Goal: Information Seeking & Learning: Compare options

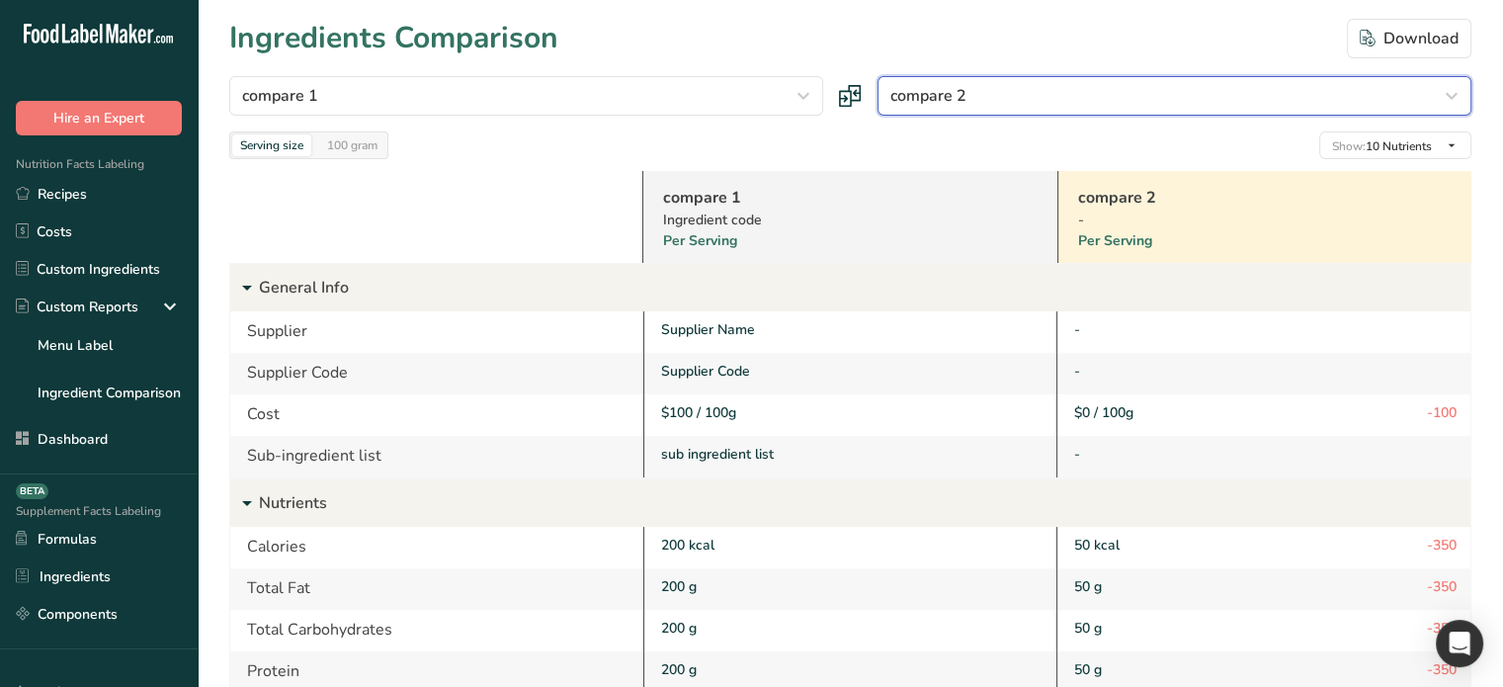
click at [1117, 109] on button "compare 2" at bounding box center [1175, 96] width 594 height 40
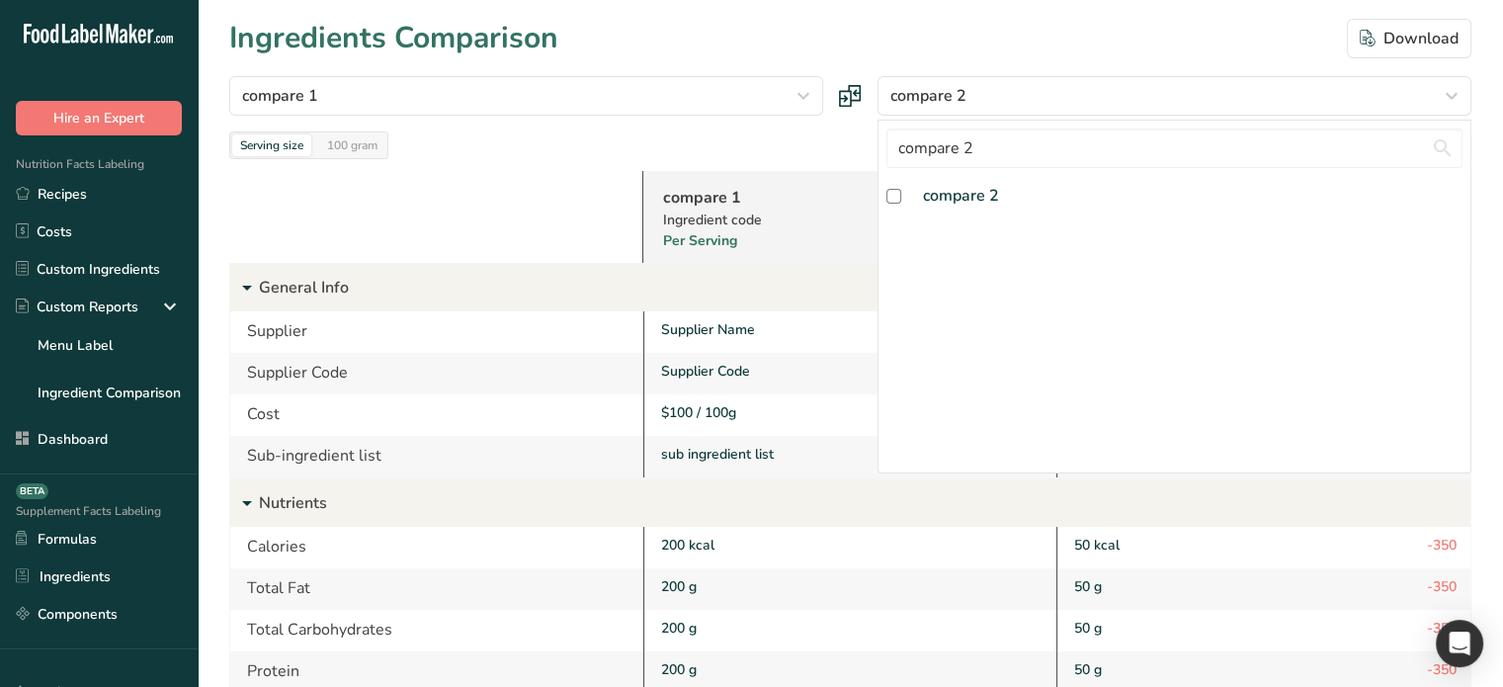
click at [810, 131] on div "Serving size 100 gram Show: 10 Nutrients All Nutrients Standard Components Calo…" at bounding box center [850, 145] width 1242 height 28
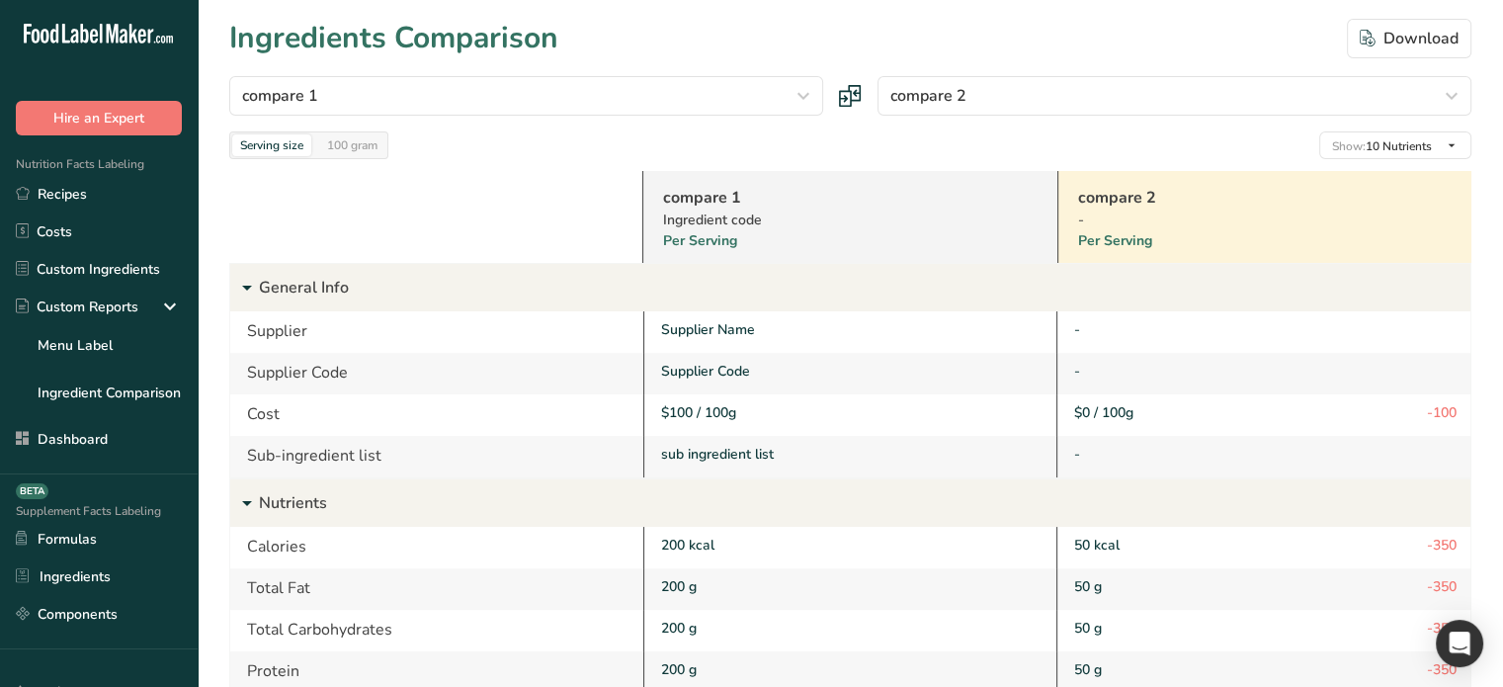
click at [1091, 125] on div "compare 1 [GEOGRAPHIC_DATA] flour Milk, whole, 3.25% milkfat, without added vit…" at bounding box center [850, 117] width 1242 height 83
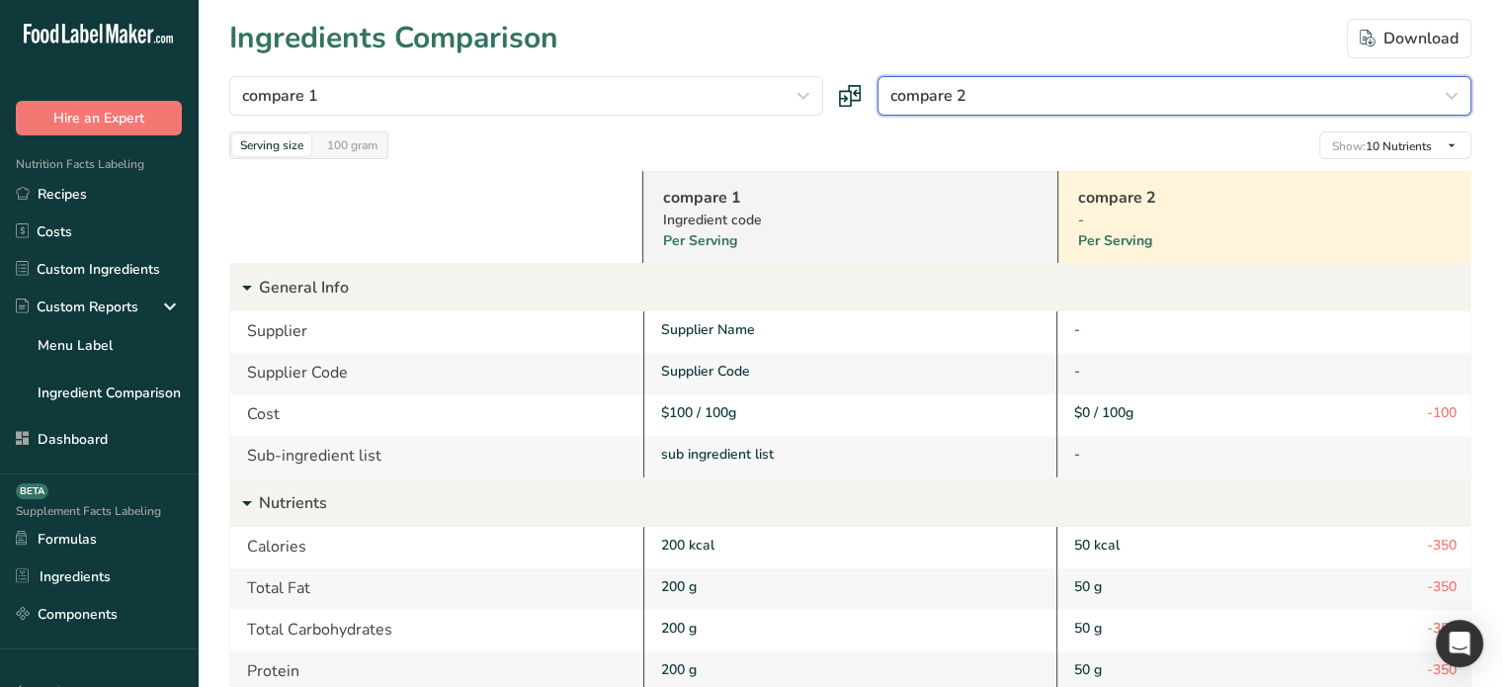
click at [1081, 104] on div "compare 2" at bounding box center [1168, 96] width 556 height 24
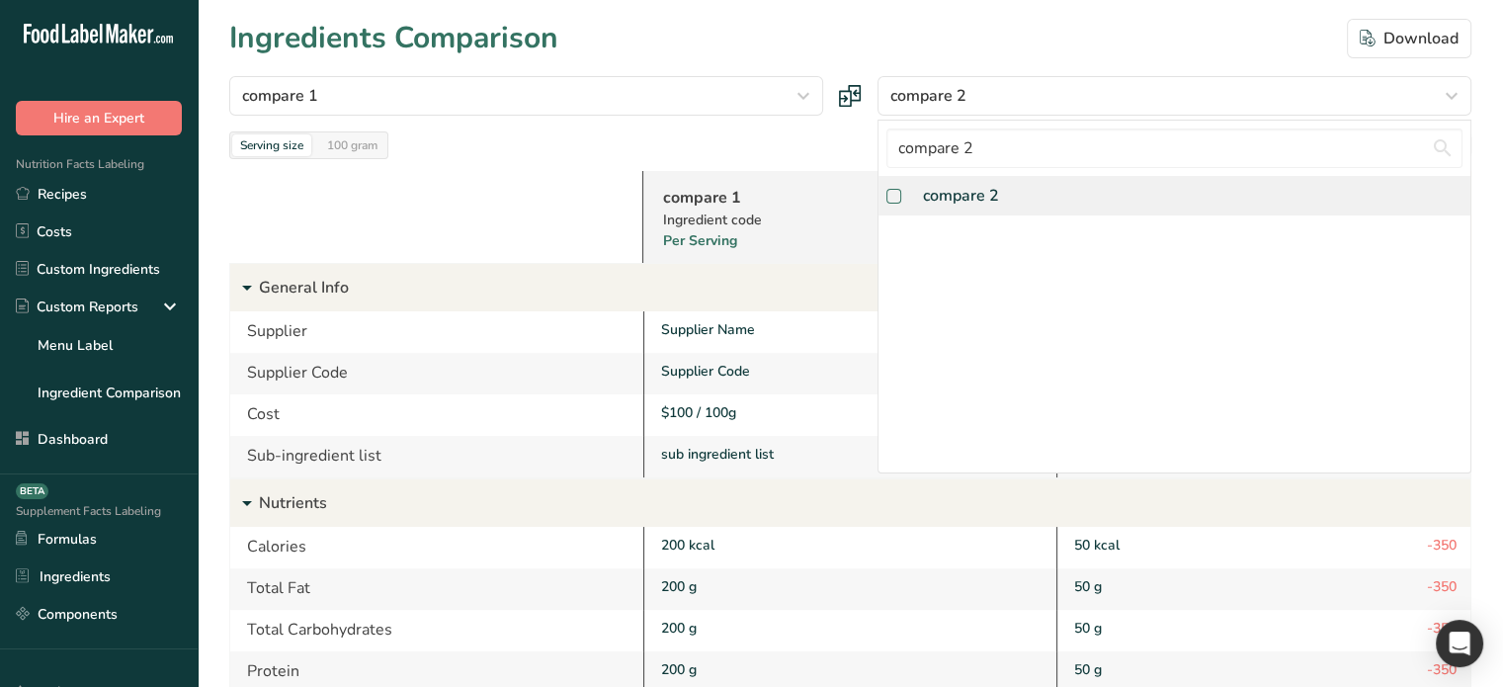
click at [893, 202] on span at bounding box center [893, 196] width 15 height 15
click at [893, 202] on input "checkbox" at bounding box center [892, 196] width 13 height 13
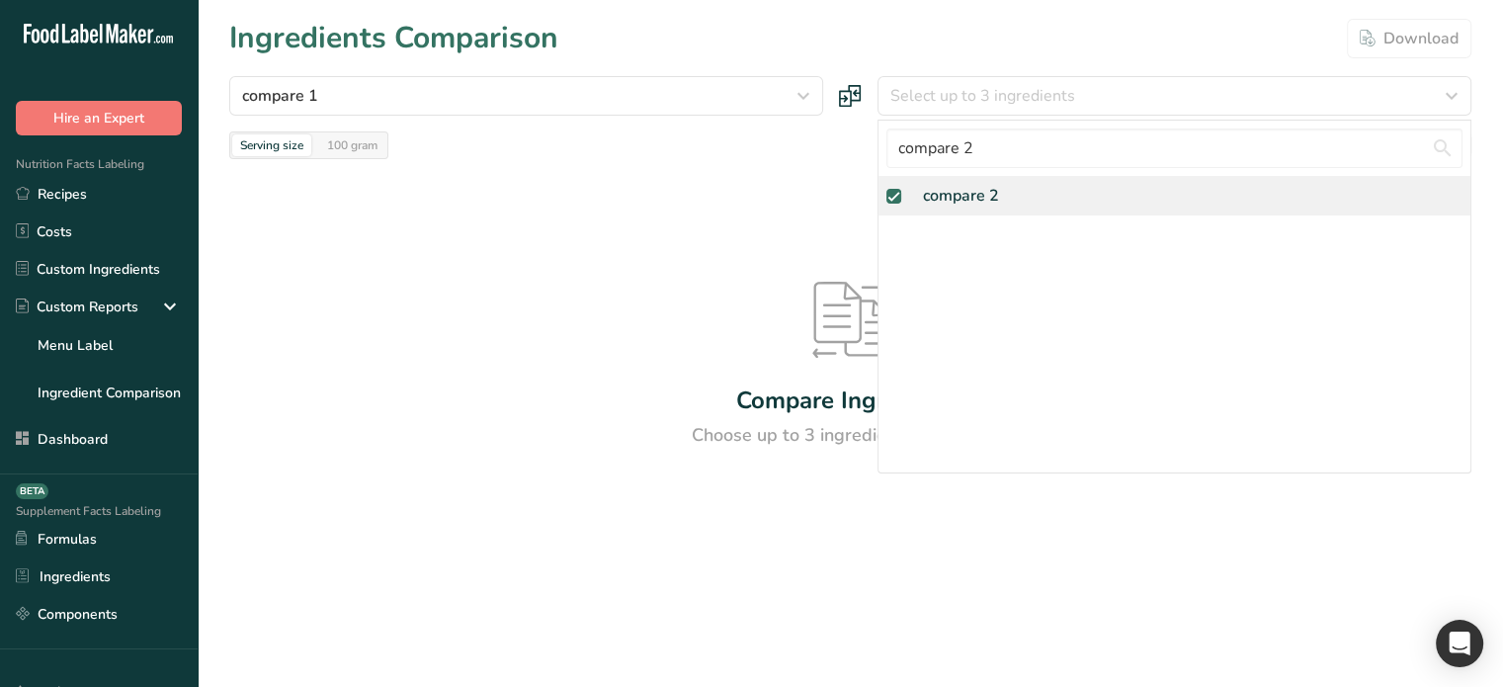
click at [895, 198] on span at bounding box center [893, 196] width 15 height 15
click at [895, 198] on input "checkbox" at bounding box center [892, 196] width 13 height 13
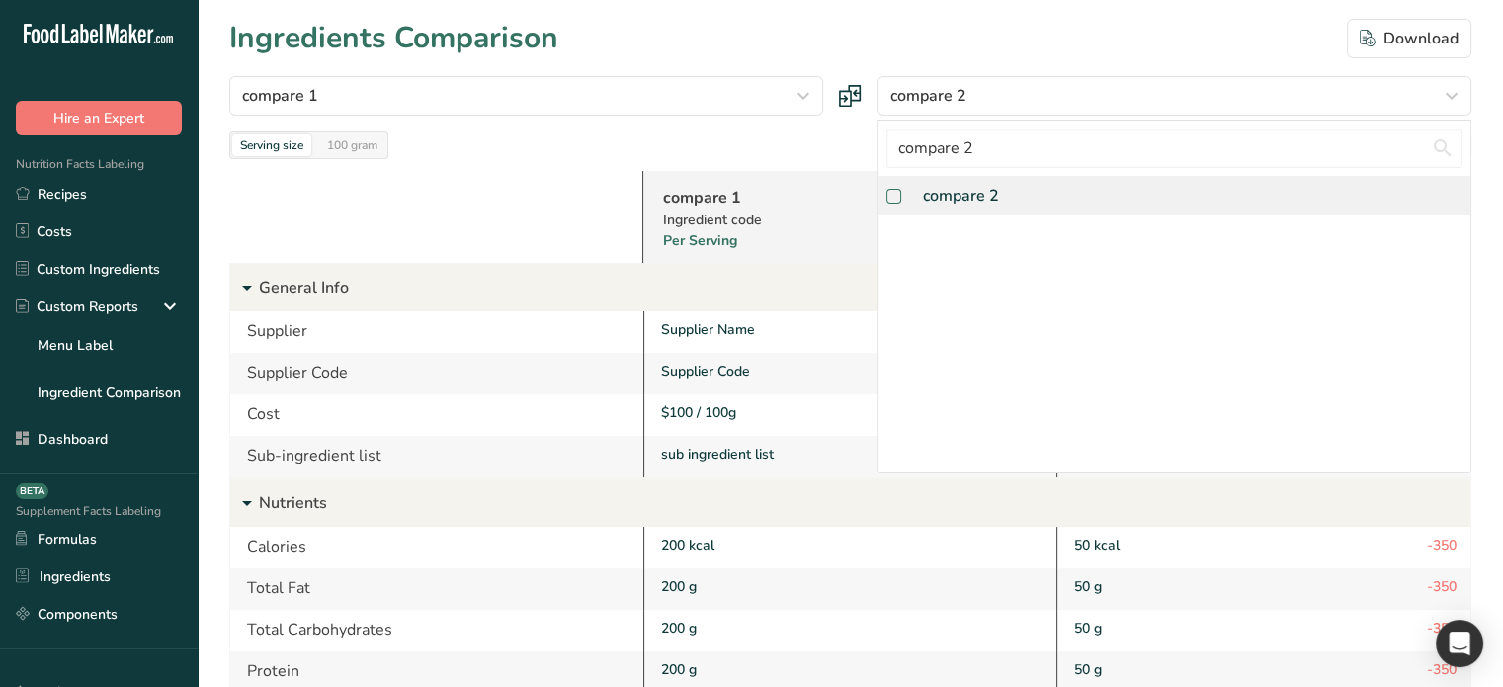
click at [895, 198] on span at bounding box center [893, 196] width 15 height 15
click at [895, 198] on input "checkbox" at bounding box center [892, 196] width 13 height 13
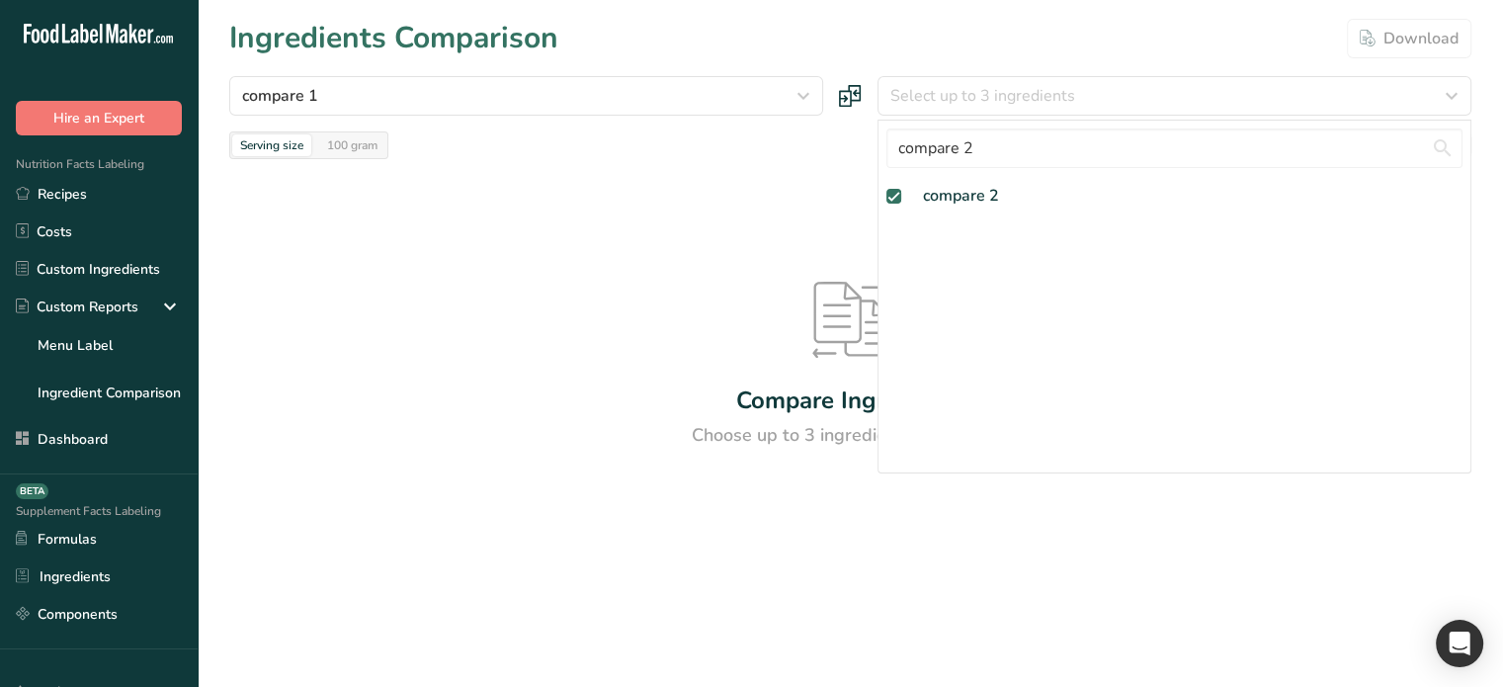
click at [836, 232] on div "Compare Ingredients Choose up to 3 ingredients to compare" at bounding box center [850, 365] width 1242 height 412
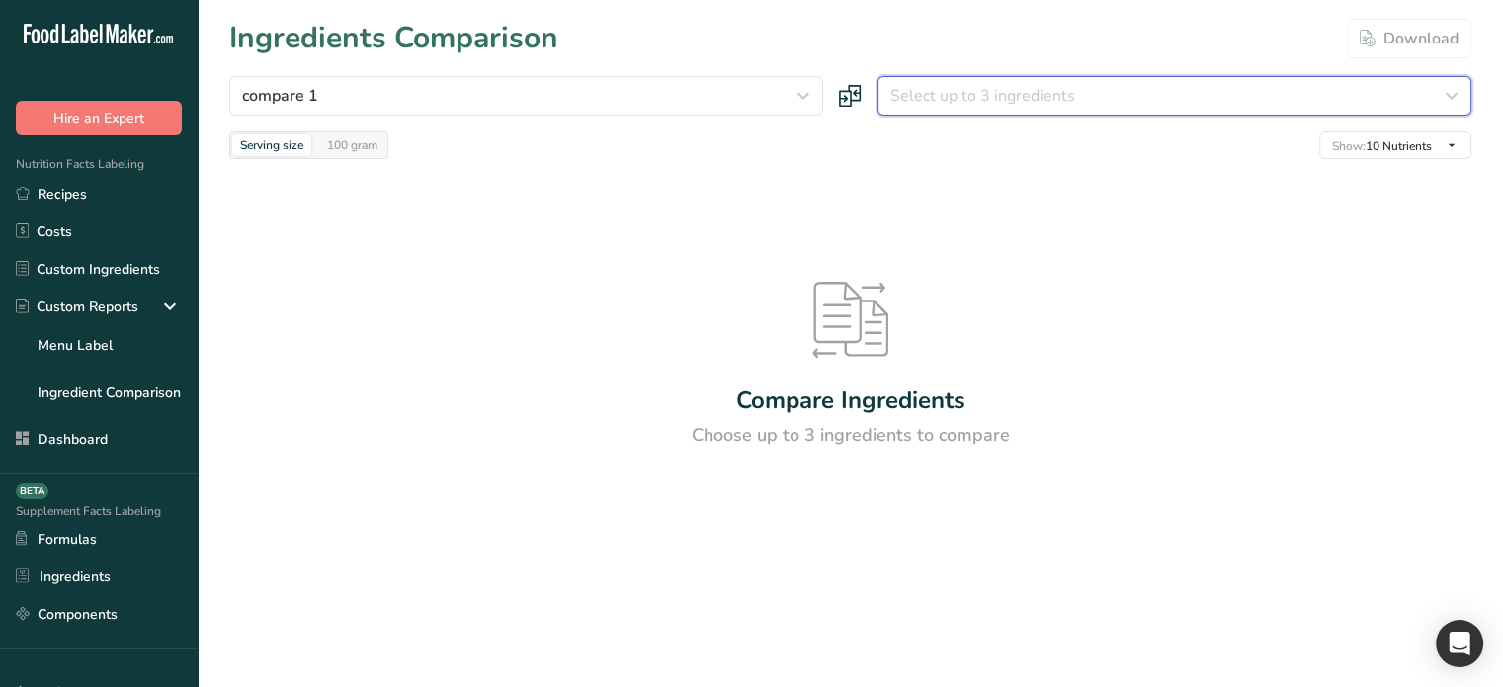
click at [980, 103] on span "Select up to 3 ingredients" at bounding box center [982, 96] width 185 height 24
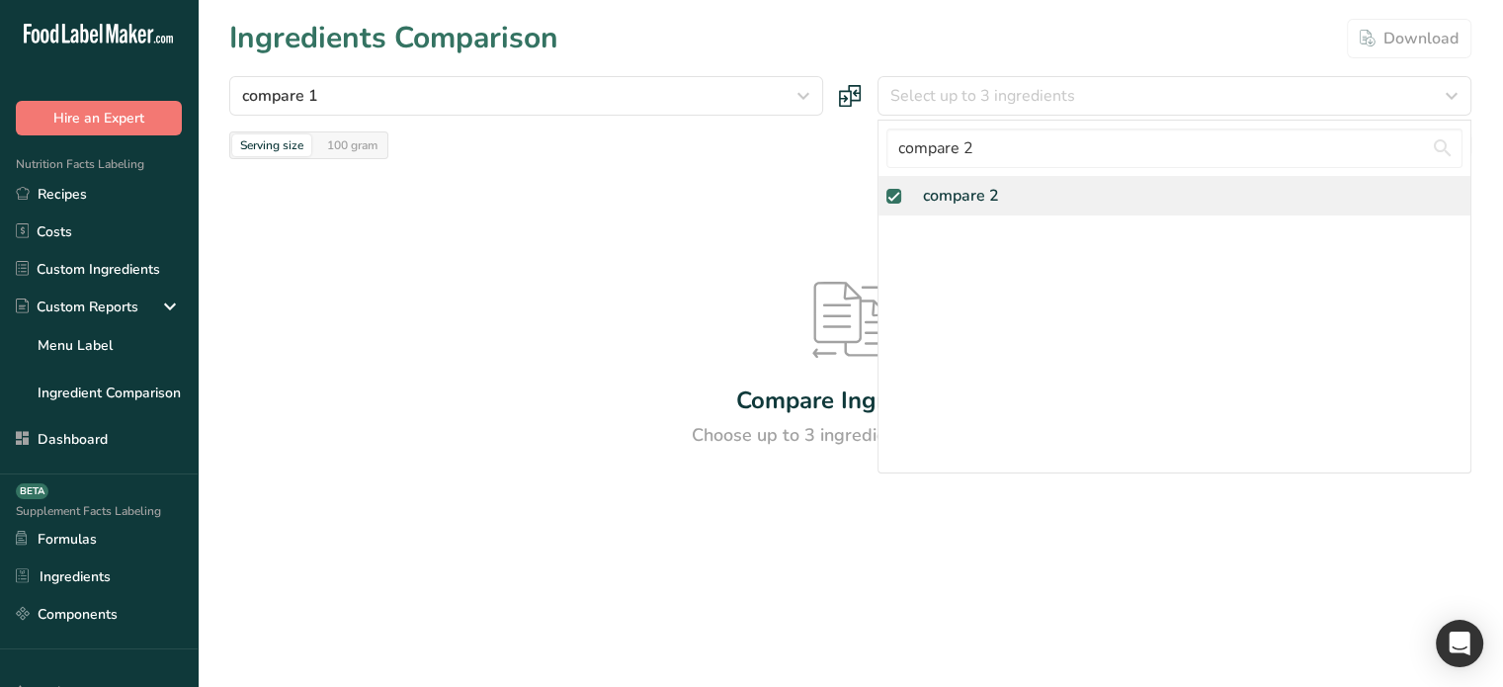
click at [913, 191] on div "compare 2" at bounding box center [1175, 196] width 592 height 40
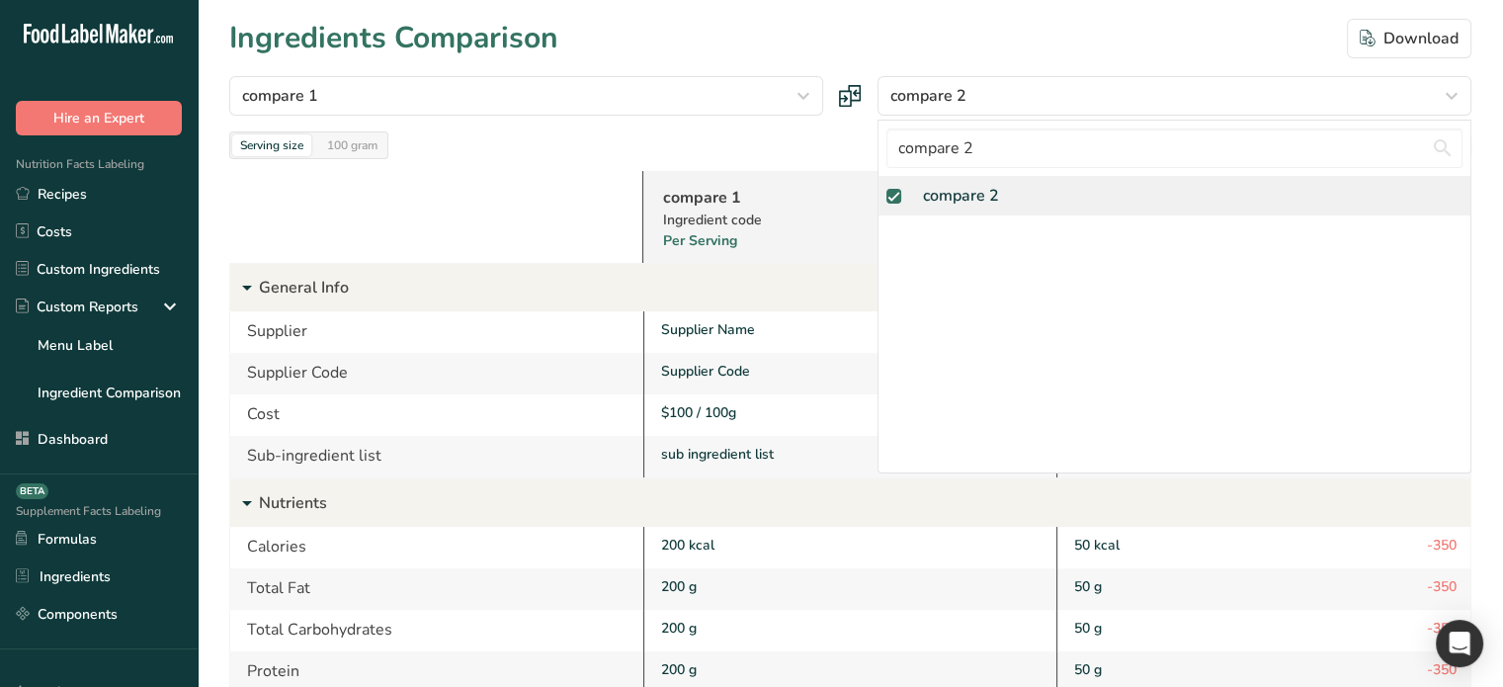
click at [892, 200] on span at bounding box center [893, 196] width 15 height 15
click at [892, 200] on input "checkbox" at bounding box center [892, 196] width 13 height 13
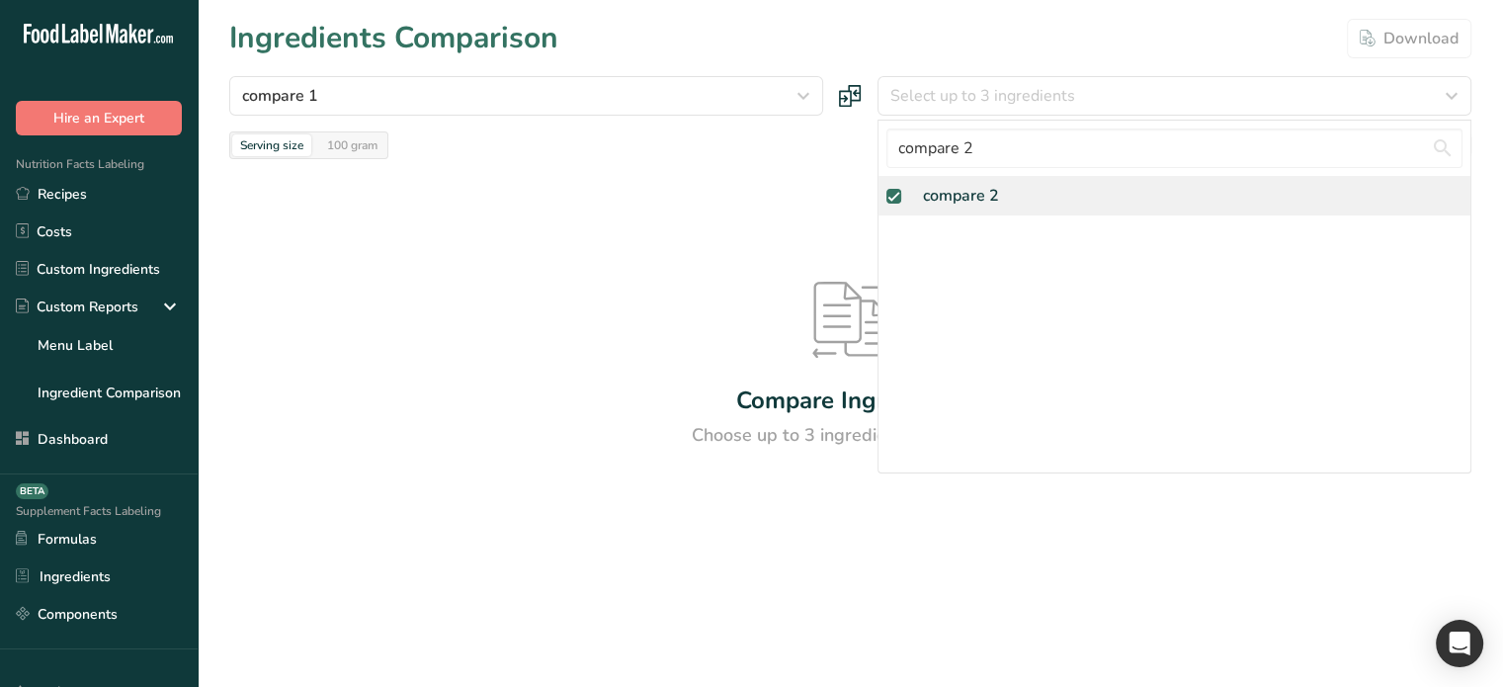
click at [893, 197] on span at bounding box center [893, 196] width 15 height 15
click at [893, 197] on input "checkbox" at bounding box center [892, 196] width 13 height 13
checkbox input "false"
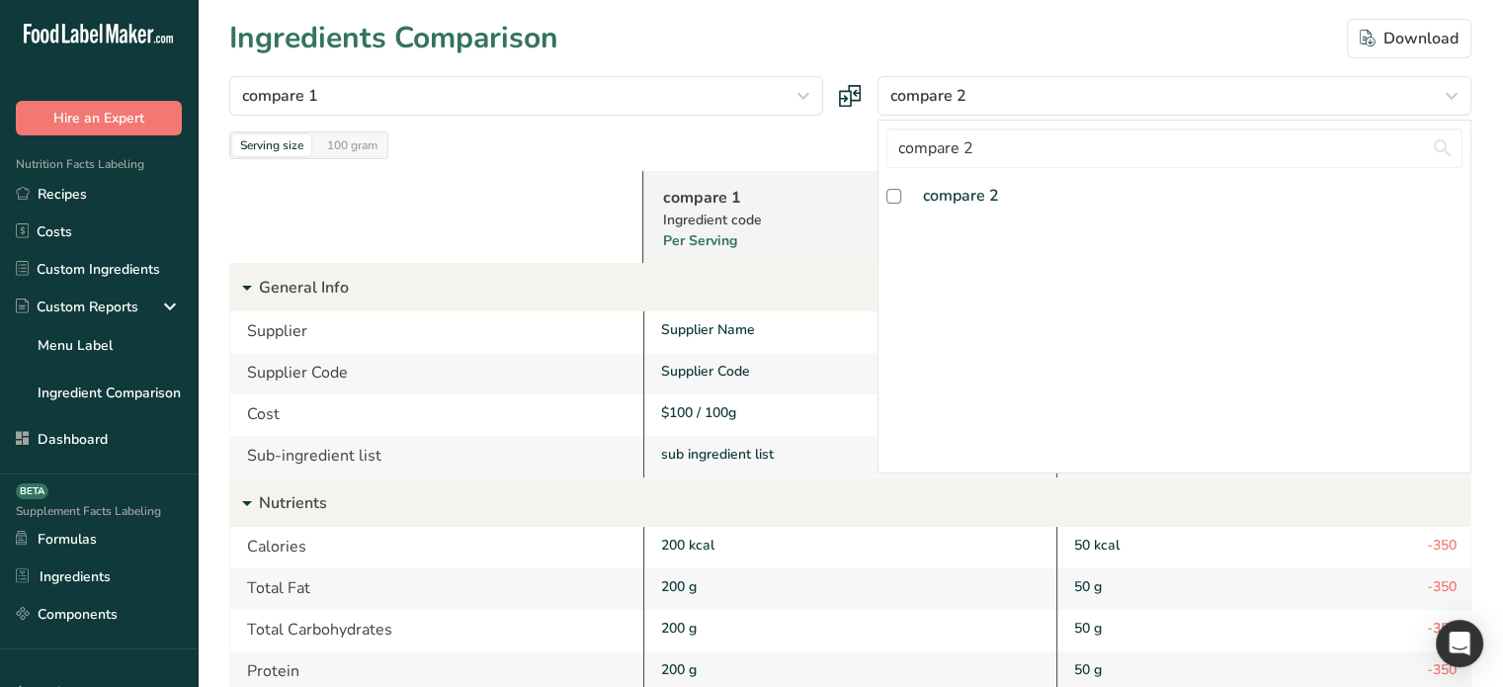
click at [736, 174] on div "compare 1 Ingredient code Per Serving" at bounding box center [849, 217] width 414 height 92
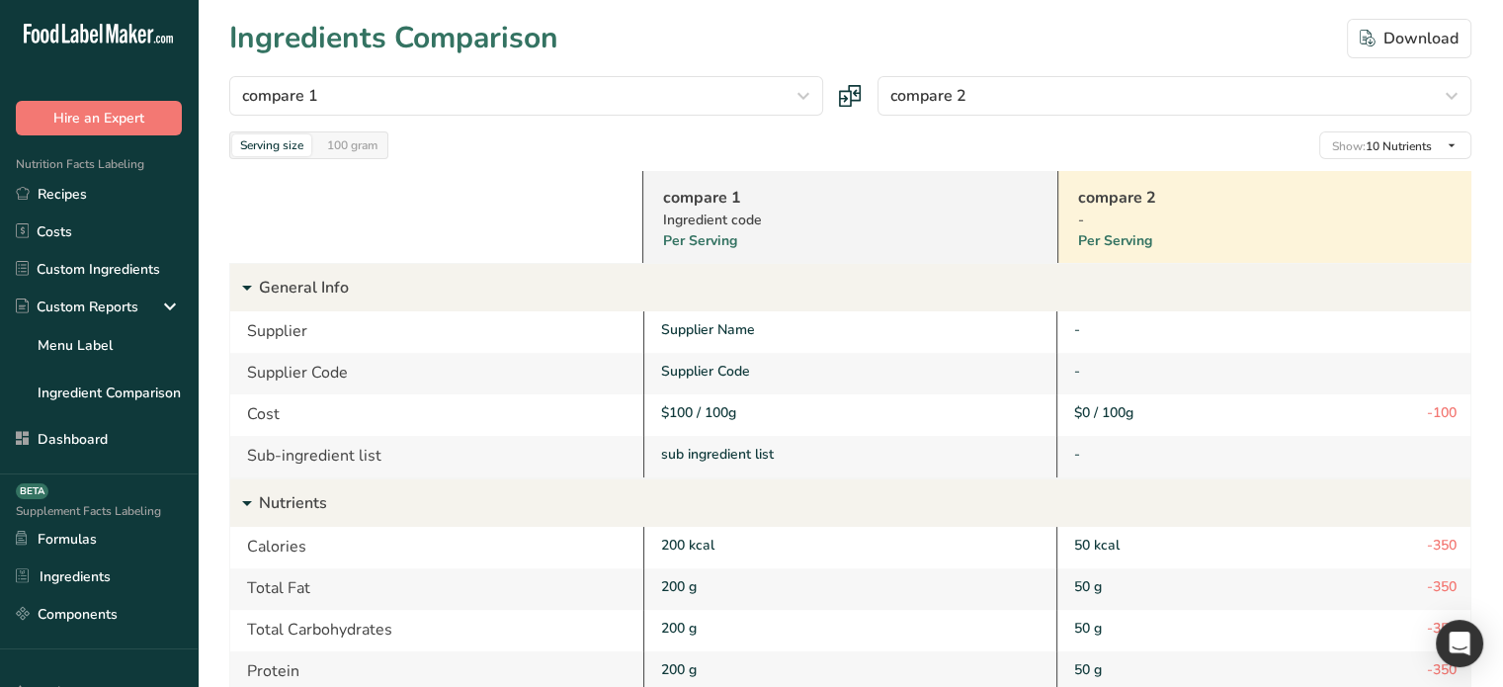
click at [1004, 122] on div "compare 1 Almond flour Milk, whole, 3.25% milkfat, without added vitamin A and …" at bounding box center [850, 117] width 1242 height 83
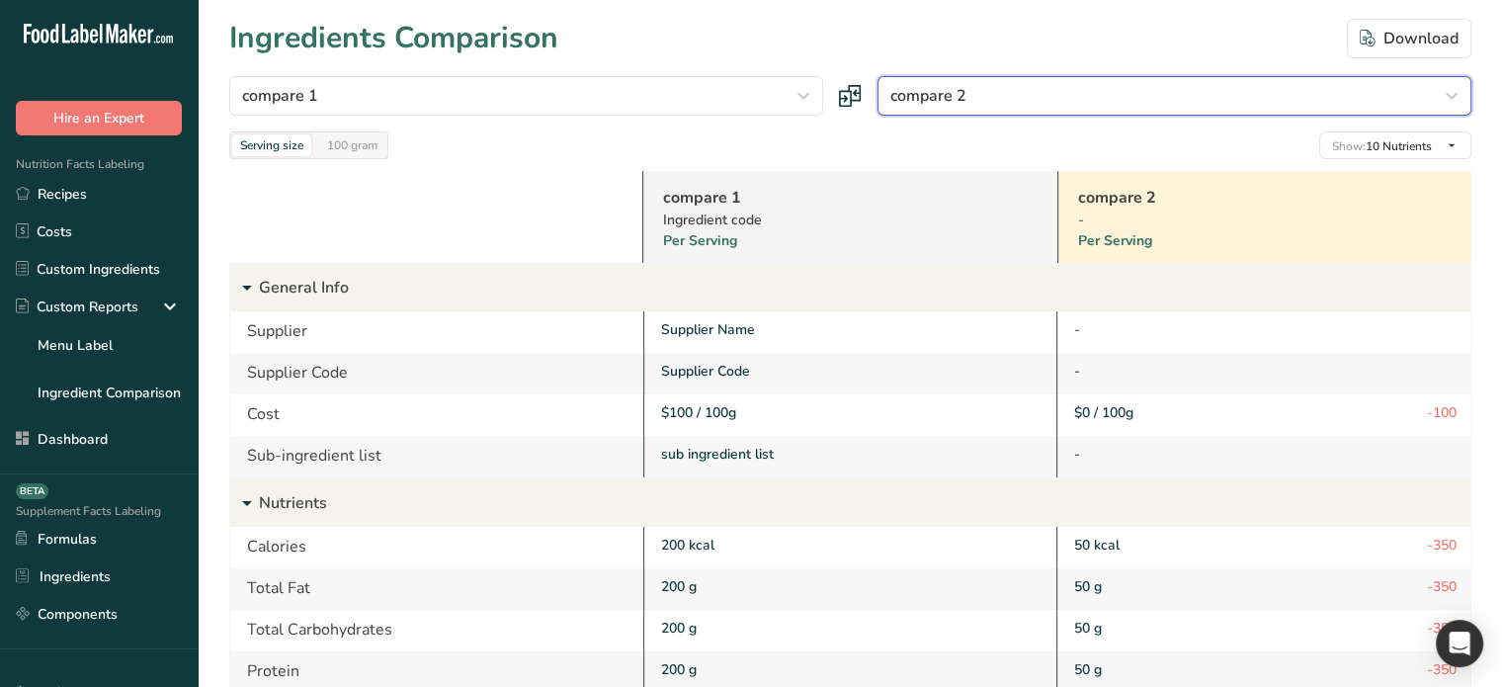
click at [1000, 110] on button "compare 2" at bounding box center [1175, 96] width 594 height 40
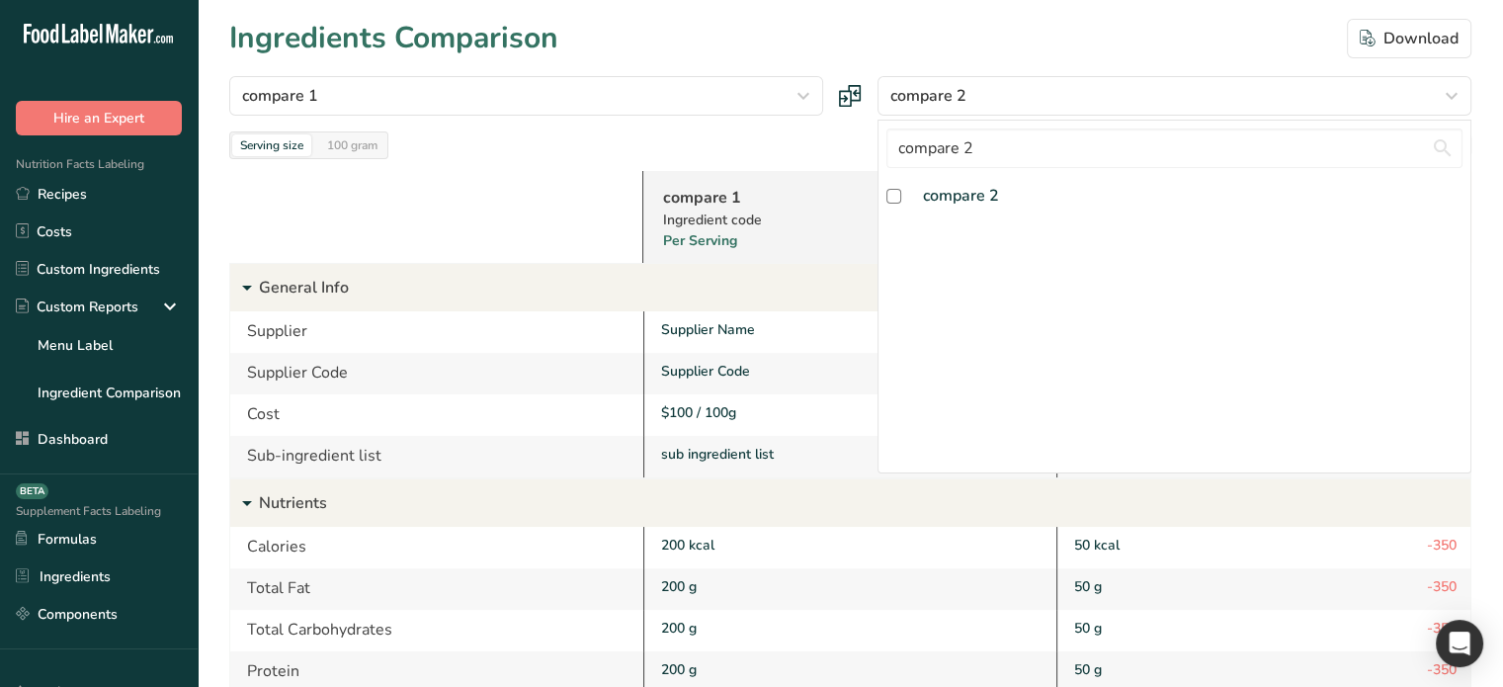
click at [780, 211] on div "Ingredient code" at bounding box center [824, 220] width 322 height 21
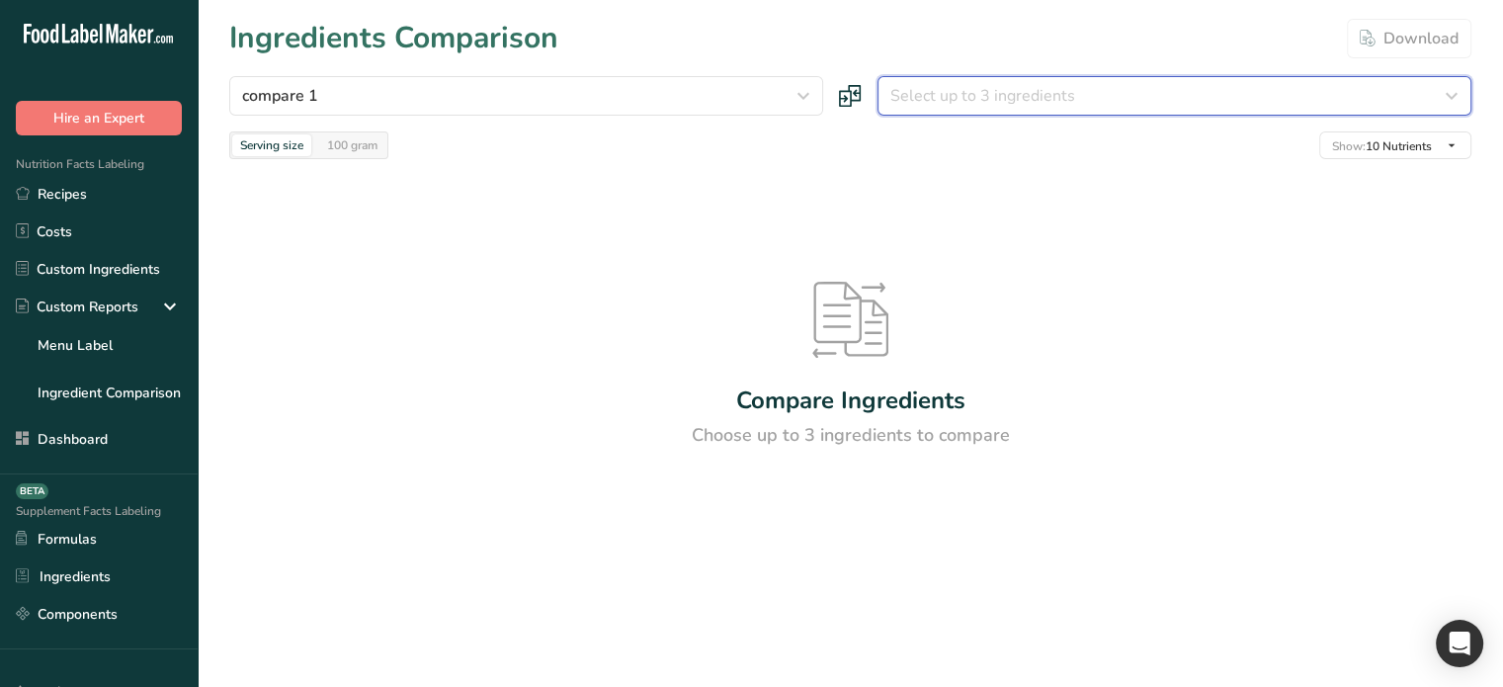
click at [1146, 104] on div "Select up to 3 ingredients" at bounding box center [1168, 96] width 556 height 24
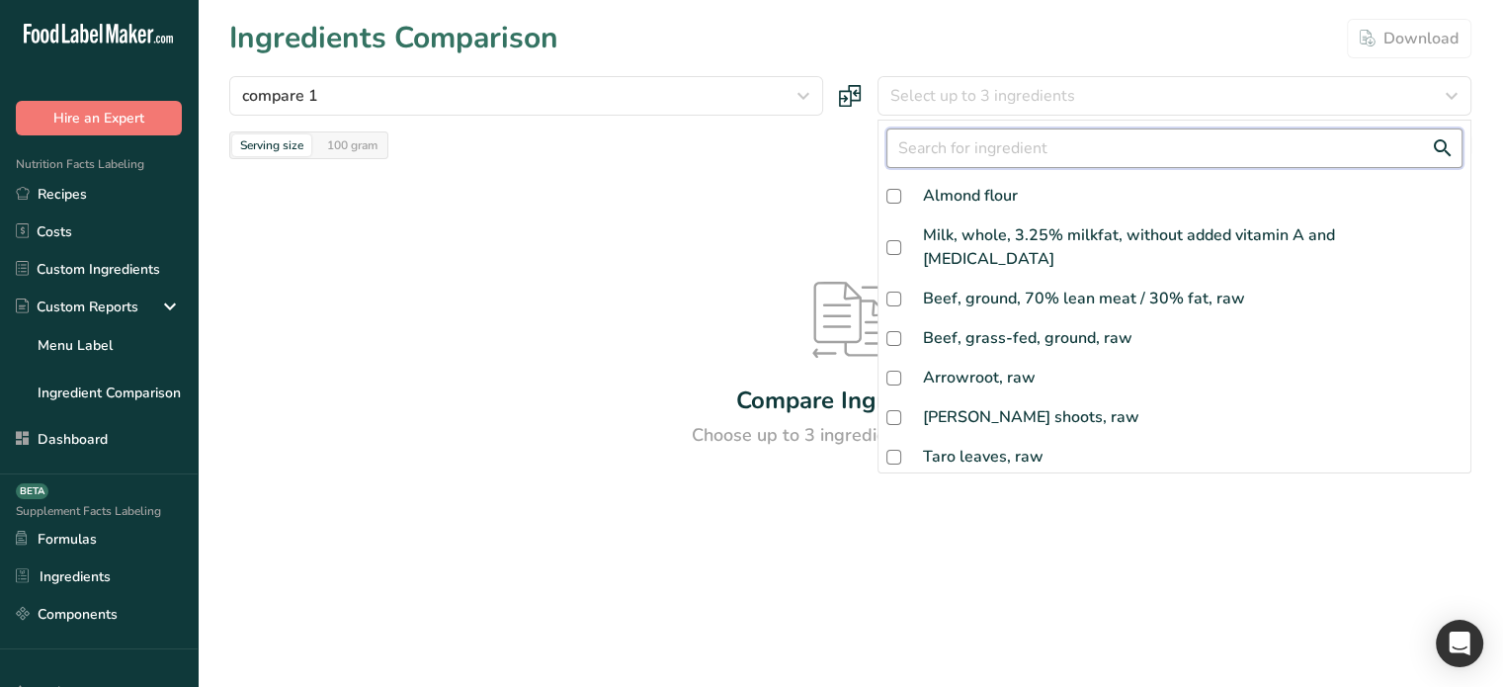
click at [1019, 153] on input "text" at bounding box center [1174, 148] width 576 height 40
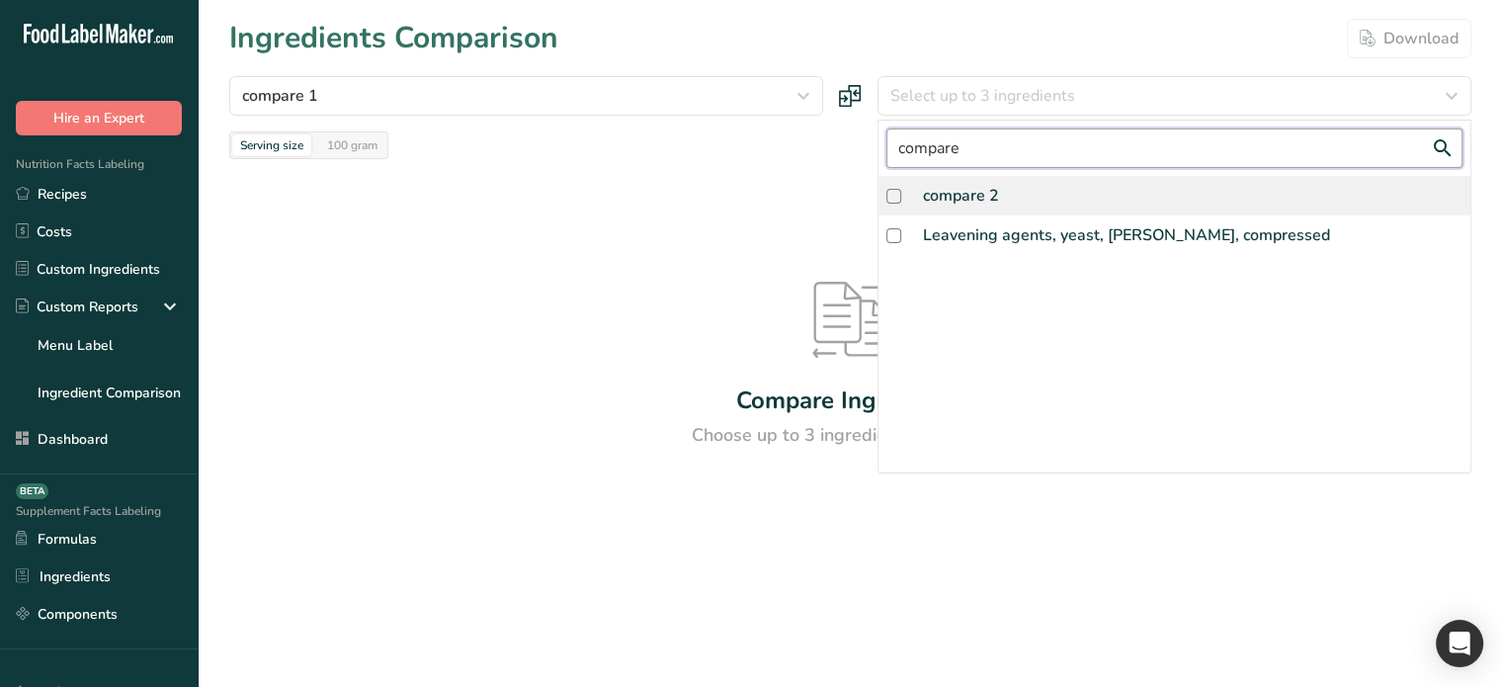
type input "compare"
click at [895, 203] on div "compare 2" at bounding box center [1175, 196] width 592 height 40
checkbox input "true"
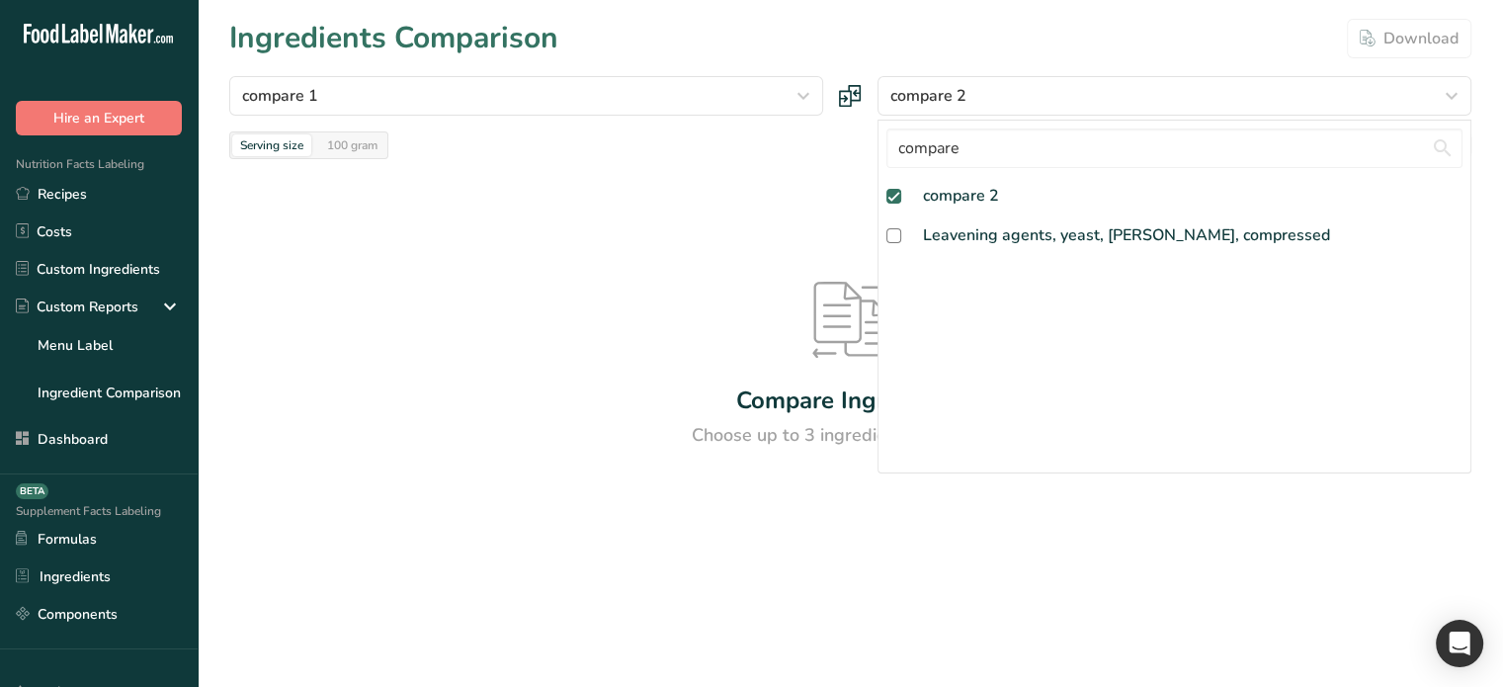
click at [683, 227] on div "Compare Ingredients Choose up to 3 ingredients to compare" at bounding box center [850, 365] width 1242 height 412
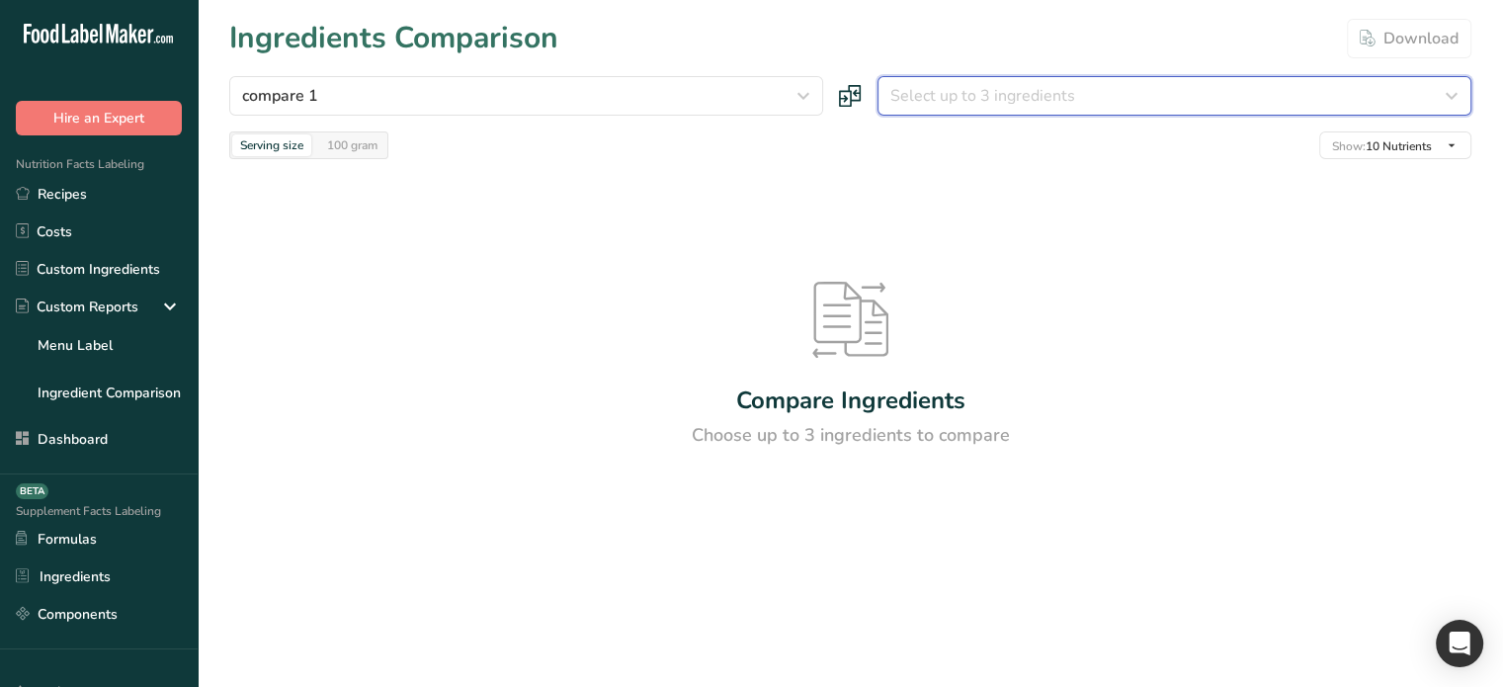
click at [1175, 95] on div "Select up to 3 ingredients" at bounding box center [1168, 96] width 556 height 24
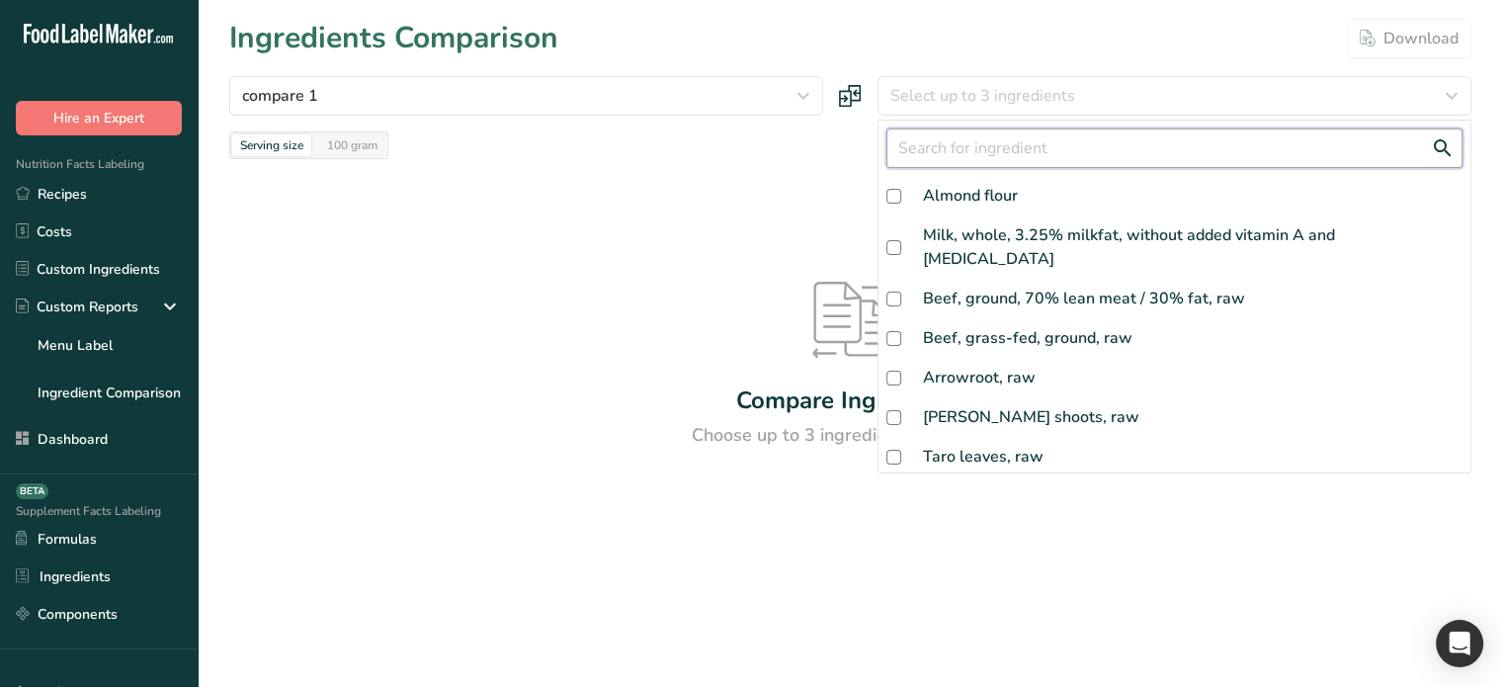
click at [938, 136] on input "text" at bounding box center [1174, 148] width 576 height 40
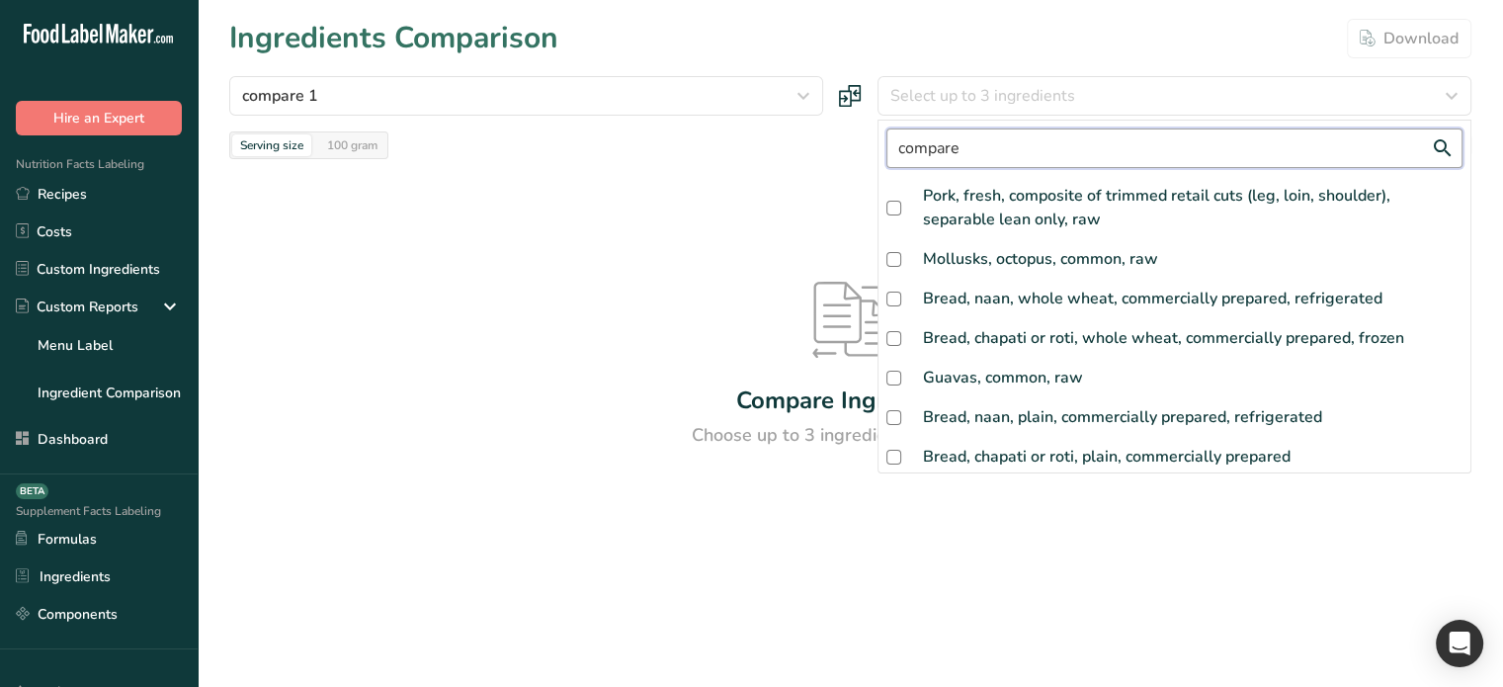
click at [1040, 154] on input "compare" at bounding box center [1174, 148] width 576 height 40
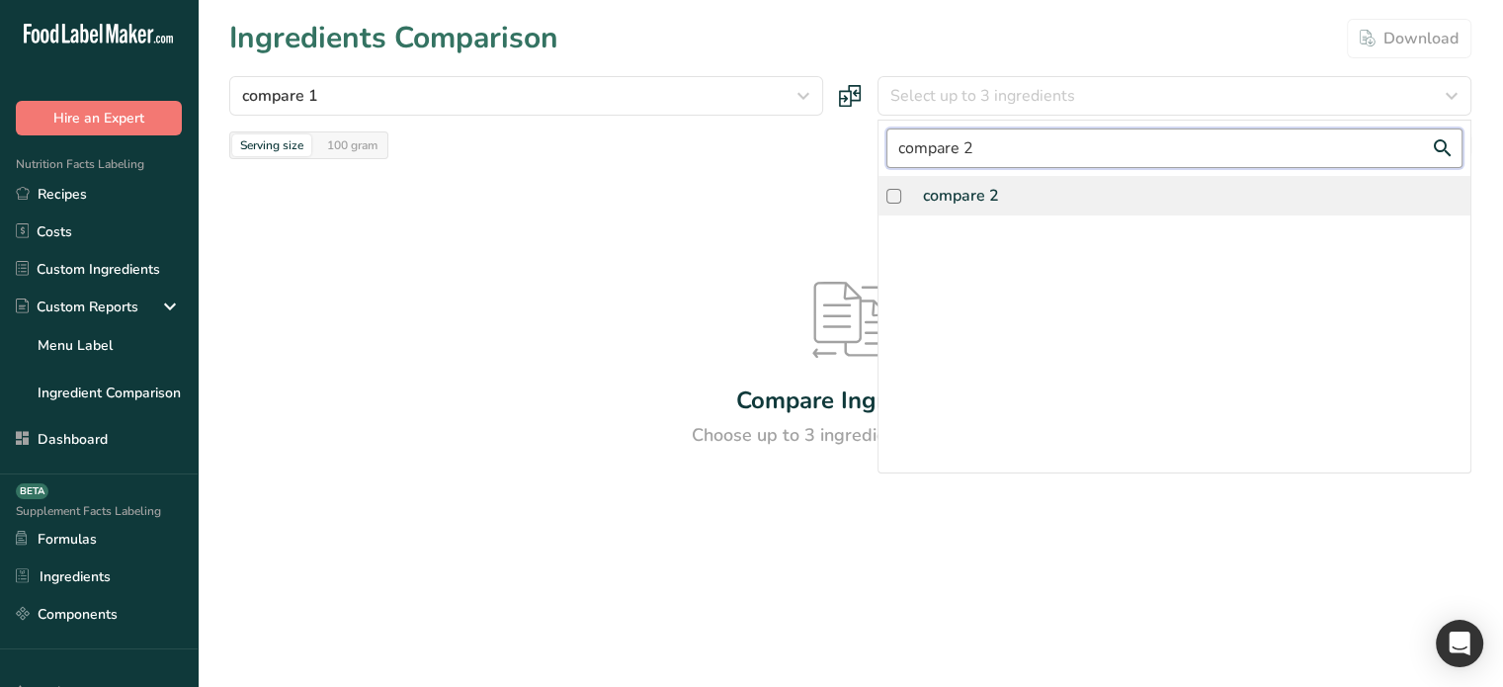
type input "compare 2"
click at [987, 186] on div "compare 2" at bounding box center [961, 196] width 76 height 24
checkbox input "true"
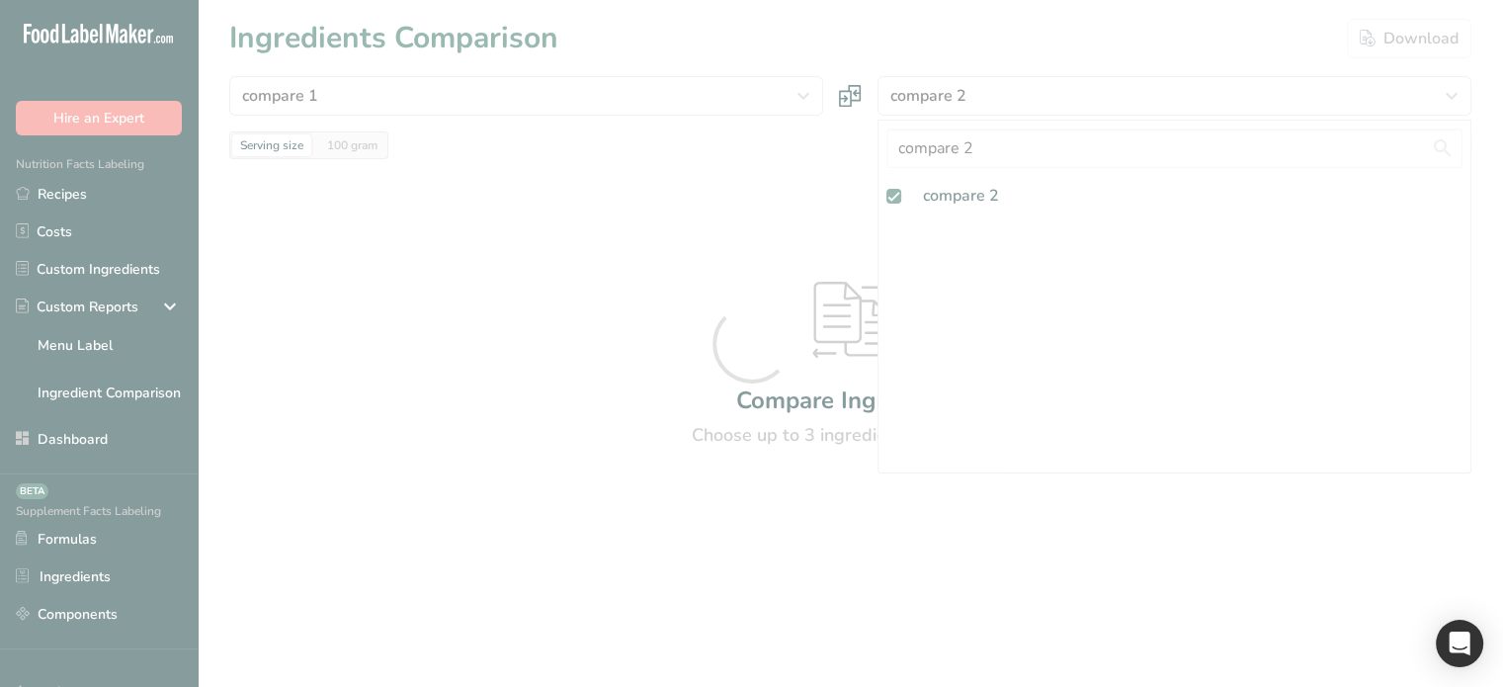
click at [696, 284] on div at bounding box center [751, 343] width 1503 height 687
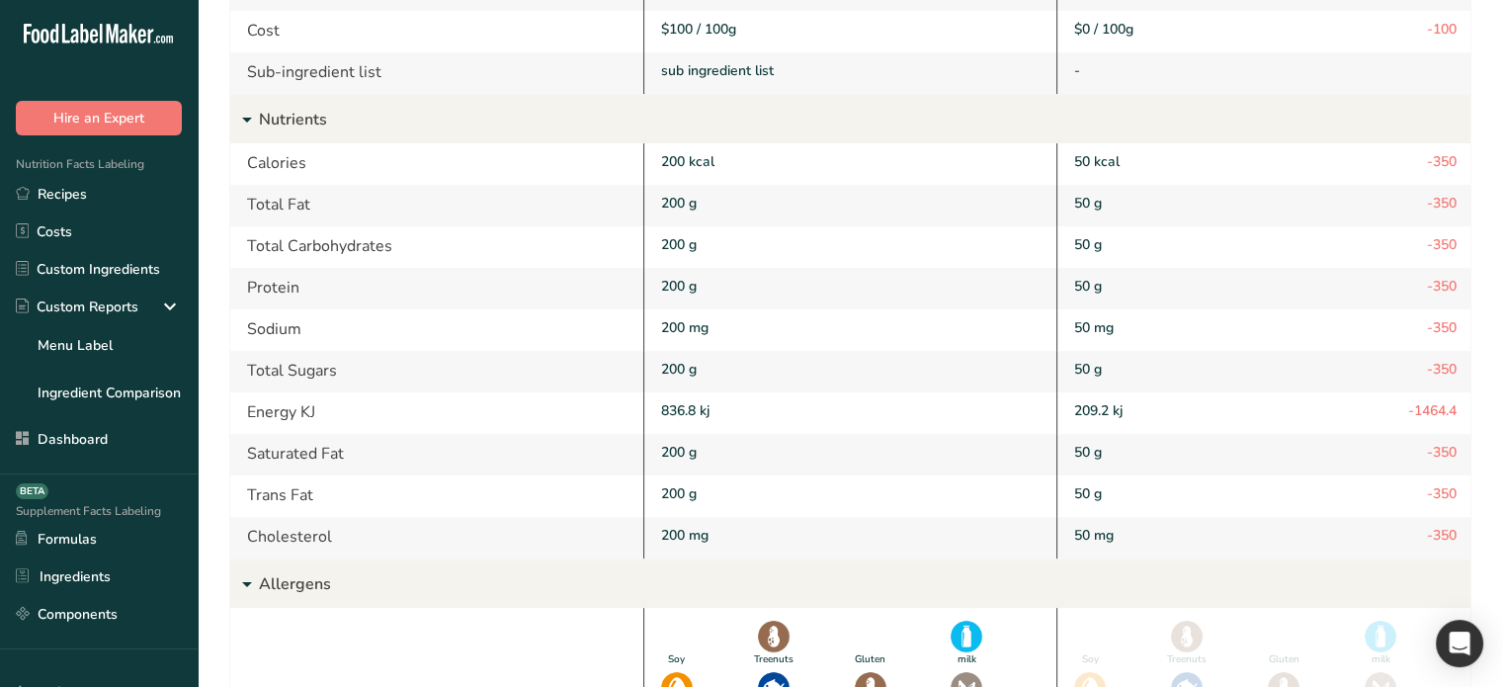
scroll to position [427, 0]
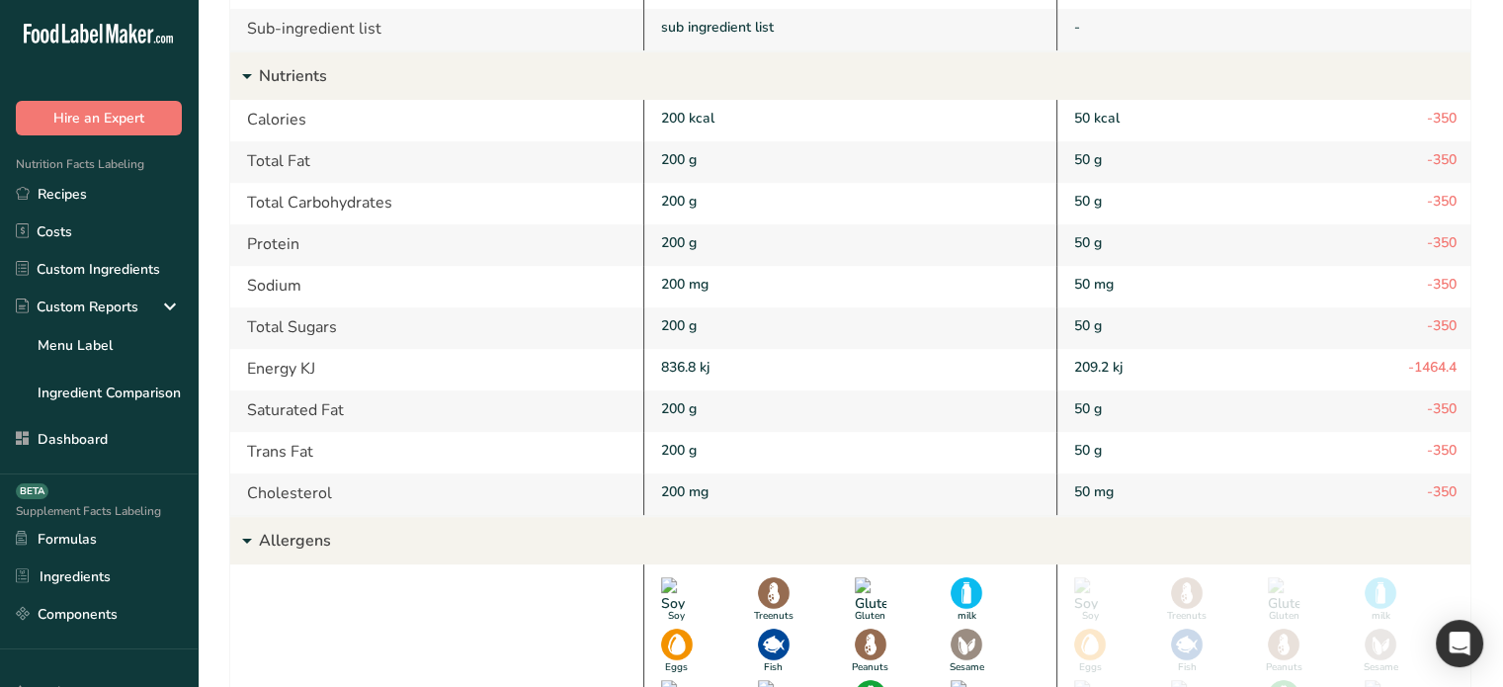
drag, startPoint x: 1454, startPoint y: 489, endPoint x: 248, endPoint y: 121, distance: 1260.8
click at [248, 121] on div "Calories 200 kcal 50 kcal -350 Total Fat 200 g 50 g -350 Total Carbohydrates 20…" at bounding box center [850, 307] width 1240 height 415
click at [299, 143] on div "Total Fat" at bounding box center [436, 162] width 413 height 42
drag, startPoint x: 238, startPoint y: 113, endPoint x: 1450, endPoint y: 498, distance: 1271.5
click at [1454, 498] on div "Calories 200 kcal 50 kcal -350 Total Fat 200 g 50 g -350 Total Carbohydrates 20…" at bounding box center [850, 307] width 1240 height 415
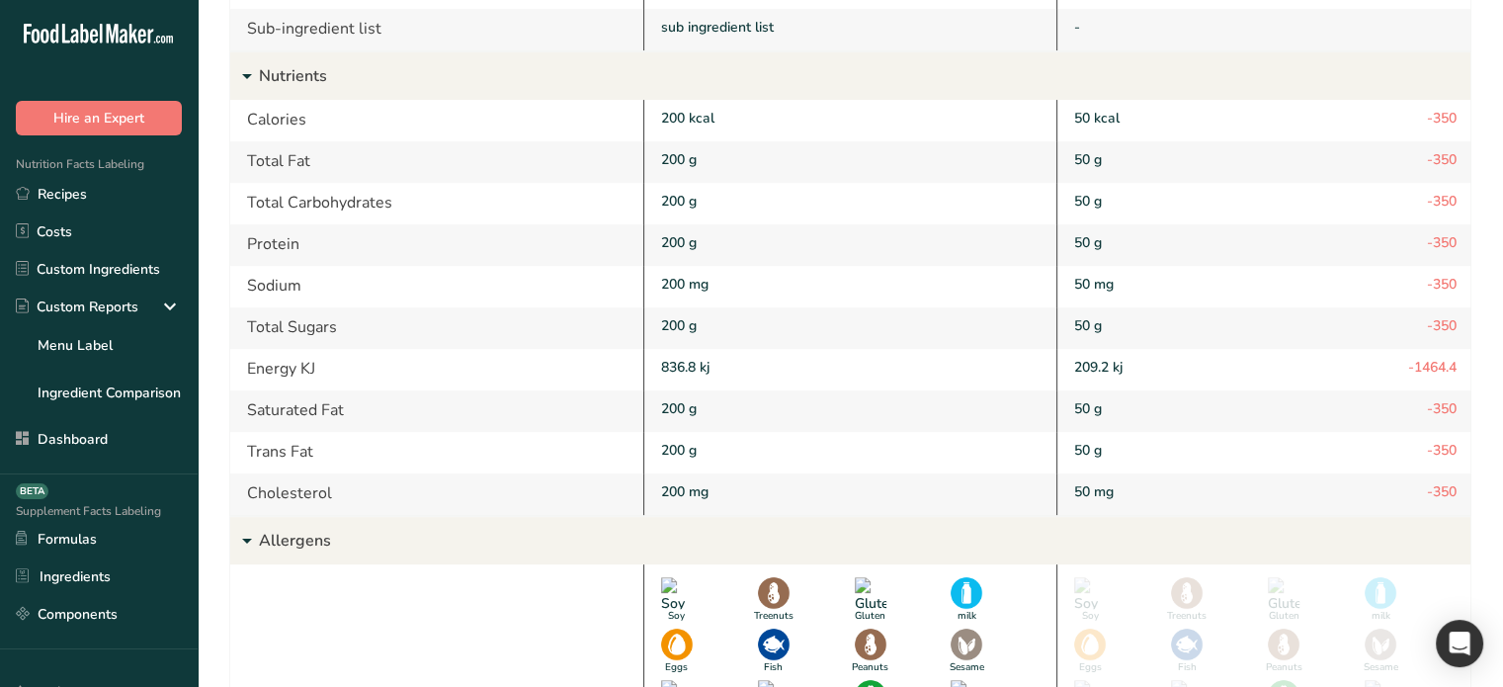
click at [1280, 446] on div "50 g -350" at bounding box center [1263, 453] width 414 height 42
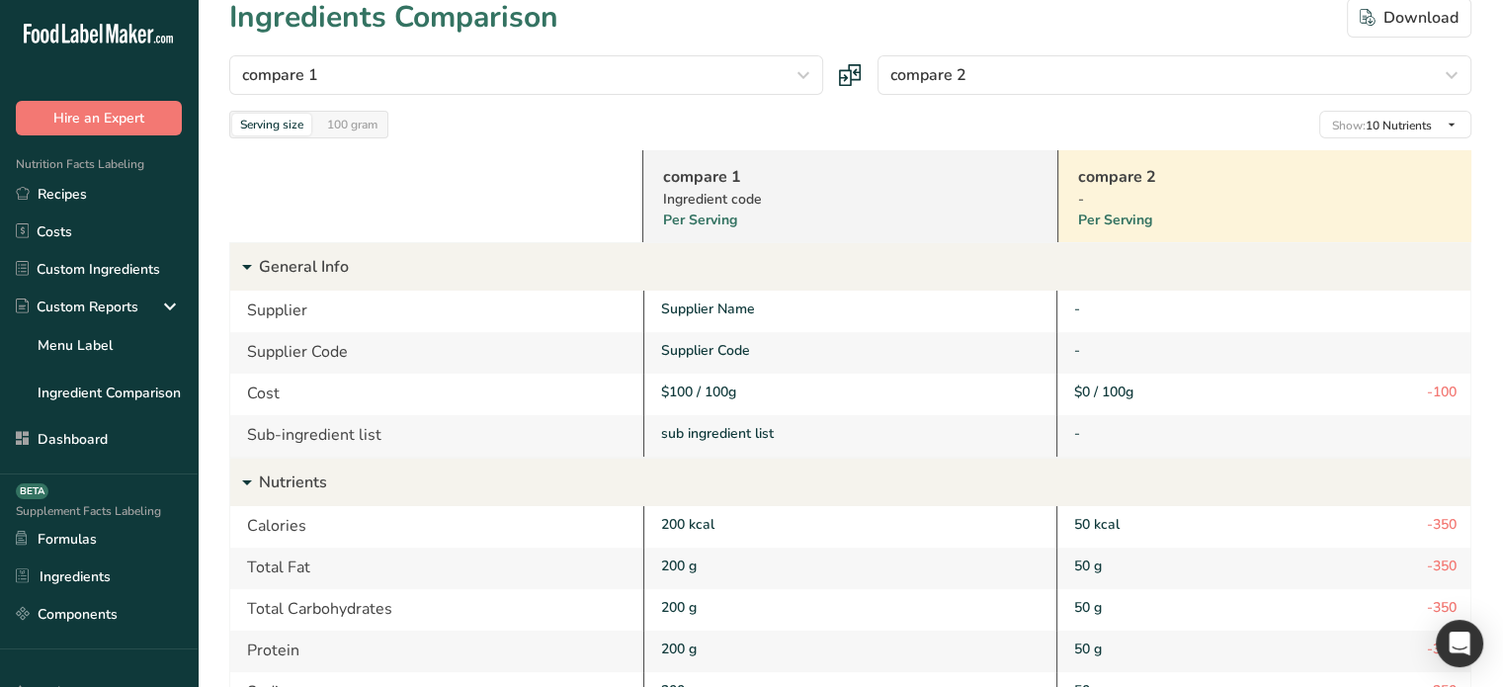
scroll to position [0, 0]
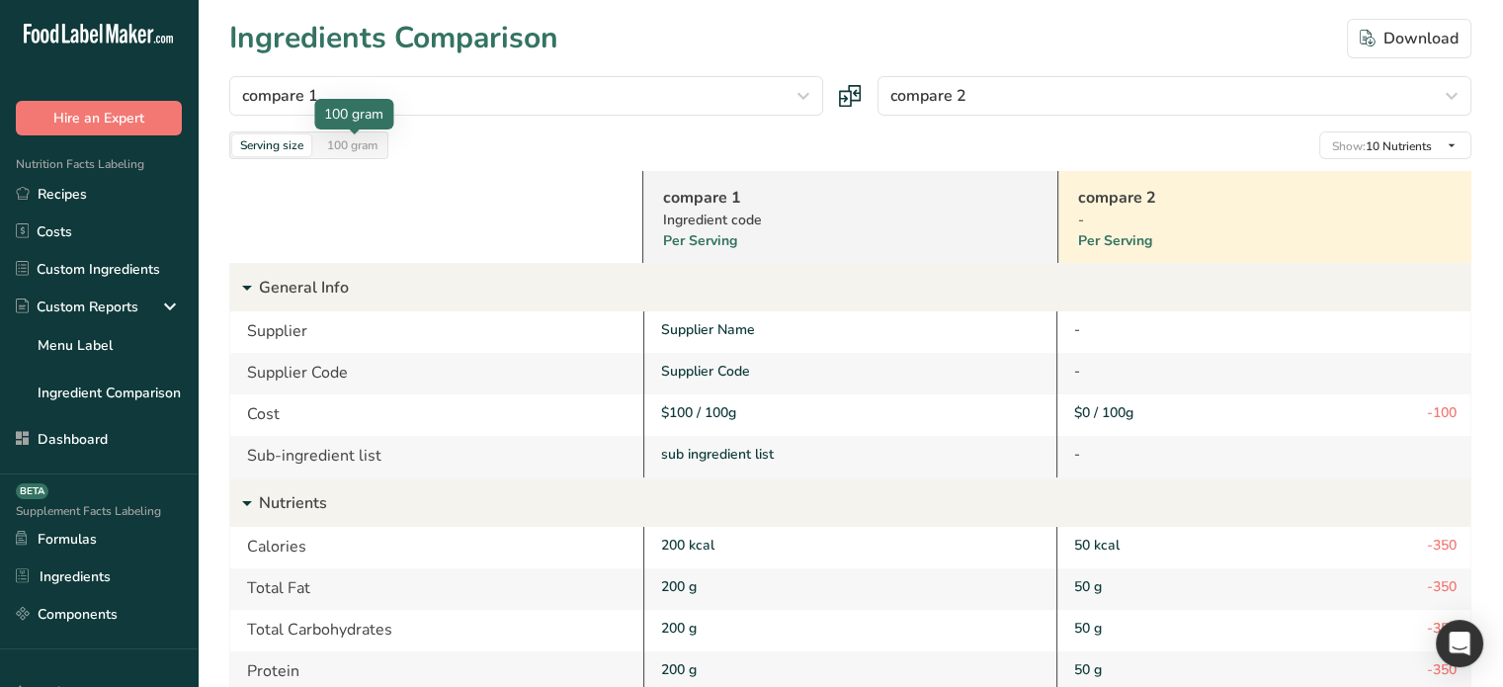
click at [356, 144] on div "100 gram" at bounding box center [352, 145] width 66 height 22
click at [269, 145] on div "Serving size" at bounding box center [271, 145] width 79 height 22
